Goal: Browse casually

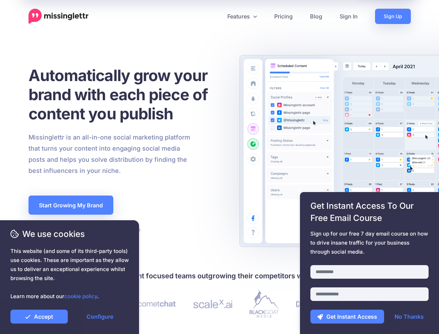
click at [219, 167] on div "Missinglettr is an all-in-one social marketing platform that turns your content…" at bounding box center [126, 154] width 207 height 45
click at [217, 16] on icon at bounding box center [216, 16] width 3 height 3
click at [242, 16] on link "Features" at bounding box center [242, 16] width 47 height 15
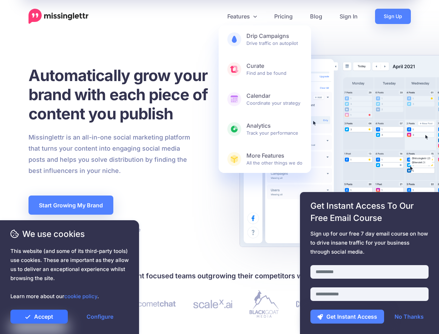
click at [39, 316] on link "Accept" at bounding box center [38, 316] width 57 height 14
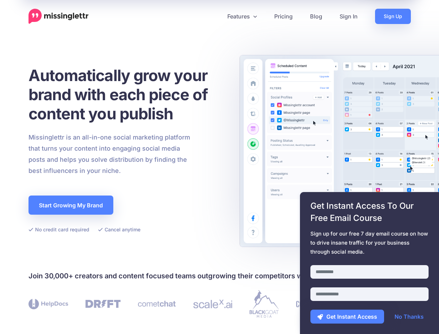
click at [100, 316] on link "Configure" at bounding box center [99, 316] width 57 height 14
click at [370, 263] on div at bounding box center [369, 260] width 118 height 9
click at [347, 316] on button "Get Instant Access" at bounding box center [347, 316] width 74 height 14
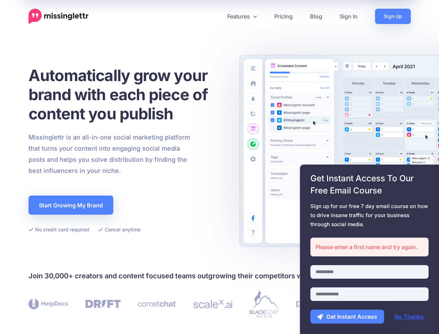
click at [409, 316] on link "No Thanks" at bounding box center [409, 316] width 43 height 14
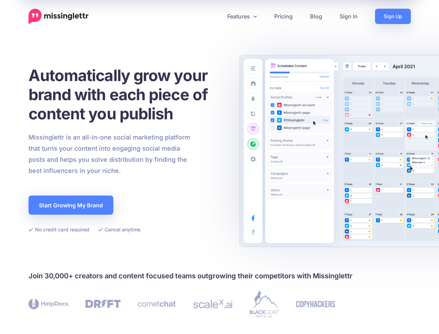
scroll to position [203, 0]
